Goal: Find specific page/section: Find specific page/section

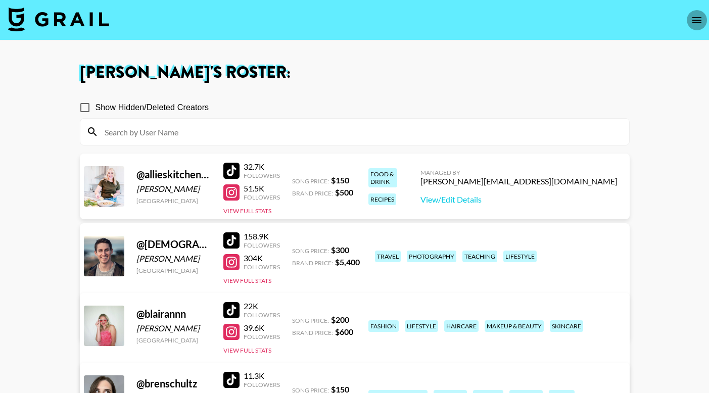
click at [691, 24] on icon "open drawer" at bounding box center [697, 20] width 12 height 12
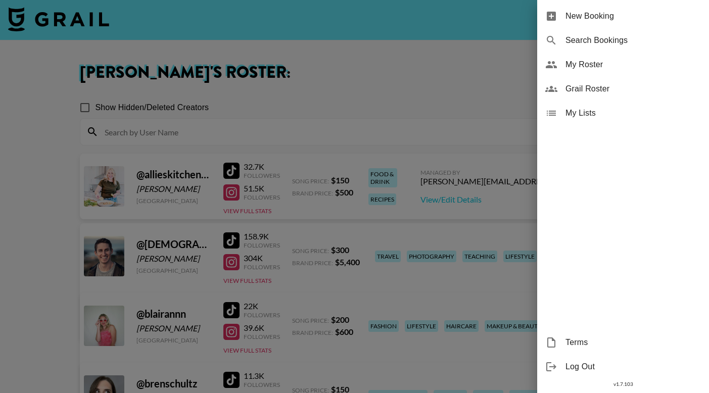
click at [621, 90] on span "Grail Roster" at bounding box center [633, 89] width 135 height 12
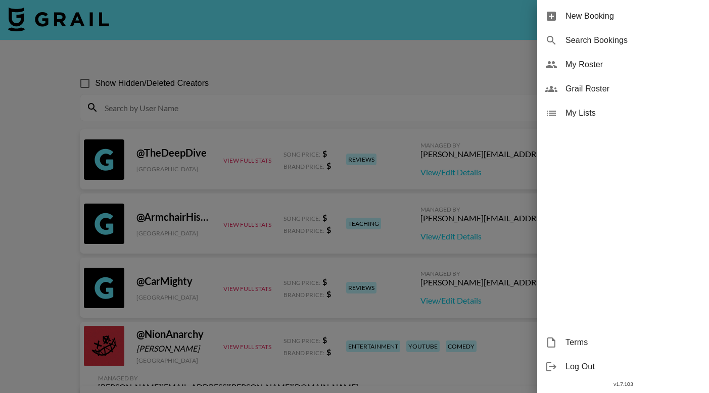
click at [193, 110] on div at bounding box center [354, 196] width 709 height 393
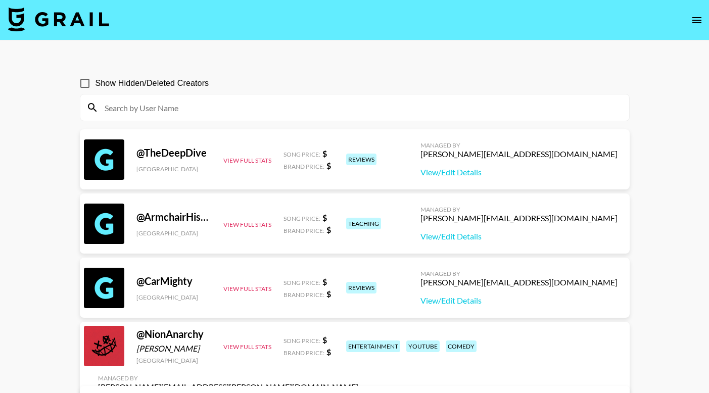
click at [172, 110] on input at bounding box center [361, 108] width 525 height 16
paste input "@[PERSON_NAME].thedesigntwins"
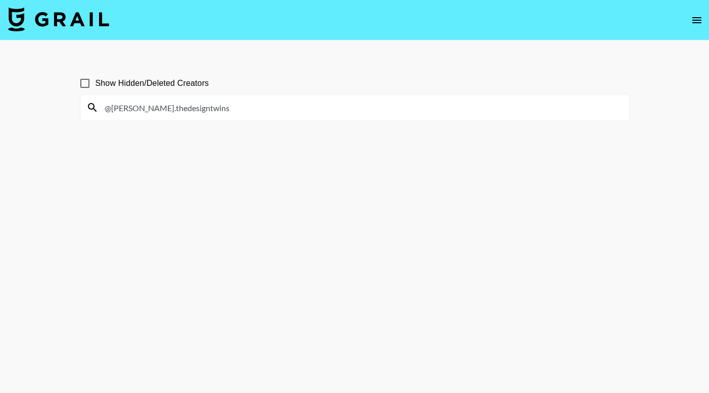
click at [110, 108] on input "@[PERSON_NAME].thedesigntwins" at bounding box center [361, 108] width 525 height 16
click at [191, 113] on input "[PERSON_NAME].thedesigntwins" at bounding box center [361, 108] width 525 height 16
type input "[PERSON_NAME].thedesigntwins"
click at [93, 25] on img at bounding box center [58, 19] width 101 height 24
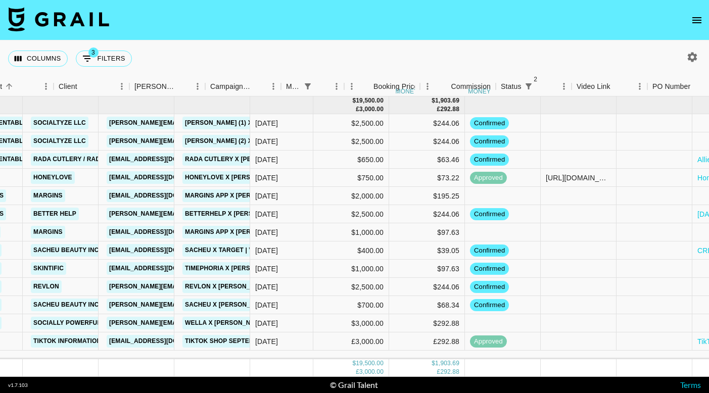
scroll to position [0, 388]
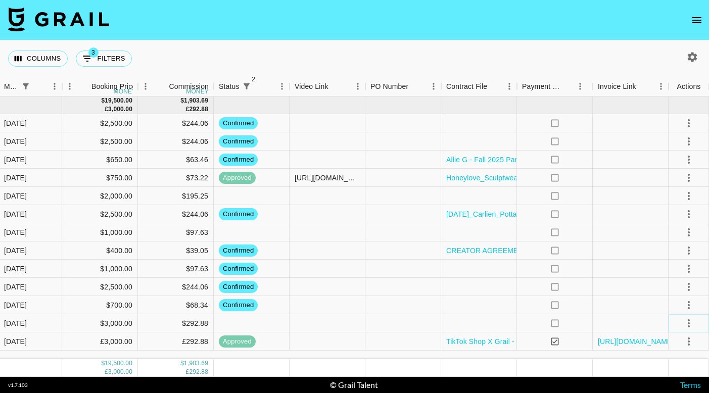
click at [691, 321] on icon "select merge strategy" at bounding box center [689, 323] width 12 height 12
click at [666, 226] on li "Confirm" at bounding box center [676, 229] width 66 height 18
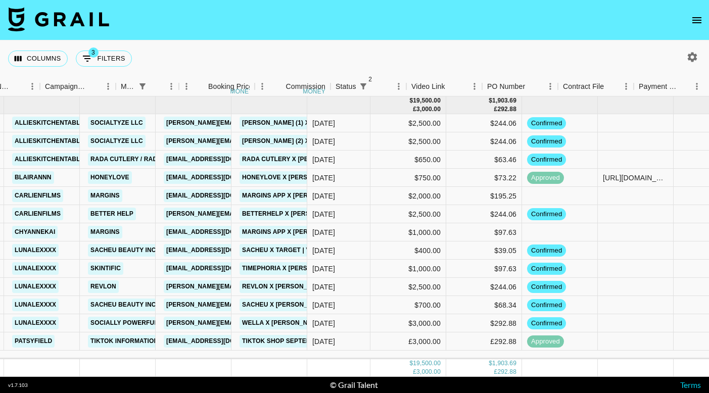
scroll to position [0, 20]
